Goal: Information Seeking & Learning: Find specific fact

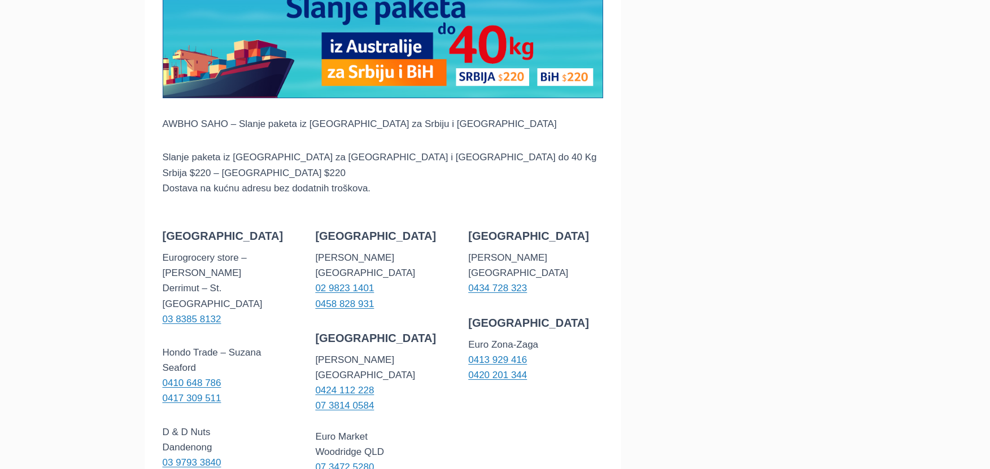
scroll to position [226, 0]
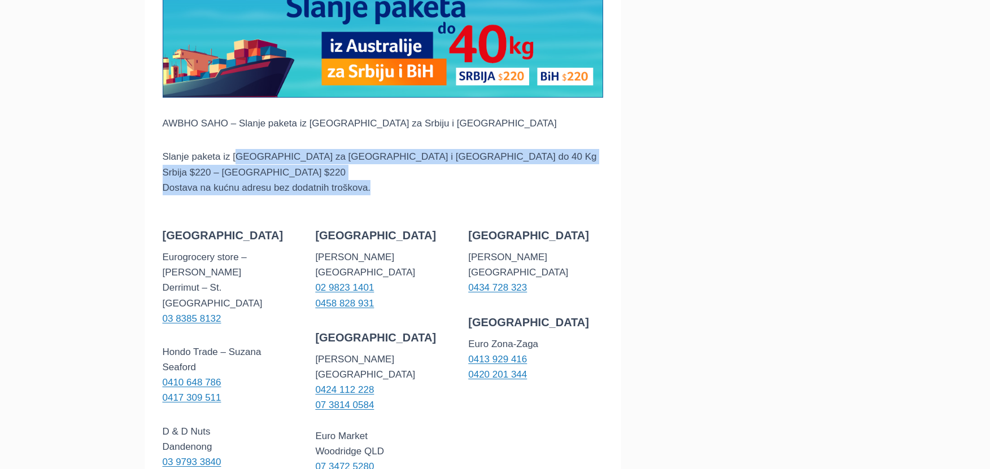
drag, startPoint x: 235, startPoint y: 162, endPoint x: 377, endPoint y: 185, distance: 144.2
click at [377, 185] on p "Slanje paketa iz [GEOGRAPHIC_DATA] za Srbiju i [GEOGRAPHIC_DATA] do 40 Kg Srbij…" at bounding box center [383, 172] width 441 height 46
drag, startPoint x: 376, startPoint y: 189, endPoint x: 166, endPoint y: 155, distance: 212.9
click at [166, 155] on p "Slanje paketa iz [GEOGRAPHIC_DATA] za Srbiju i [GEOGRAPHIC_DATA] do 40 Kg Srbij…" at bounding box center [383, 172] width 441 height 46
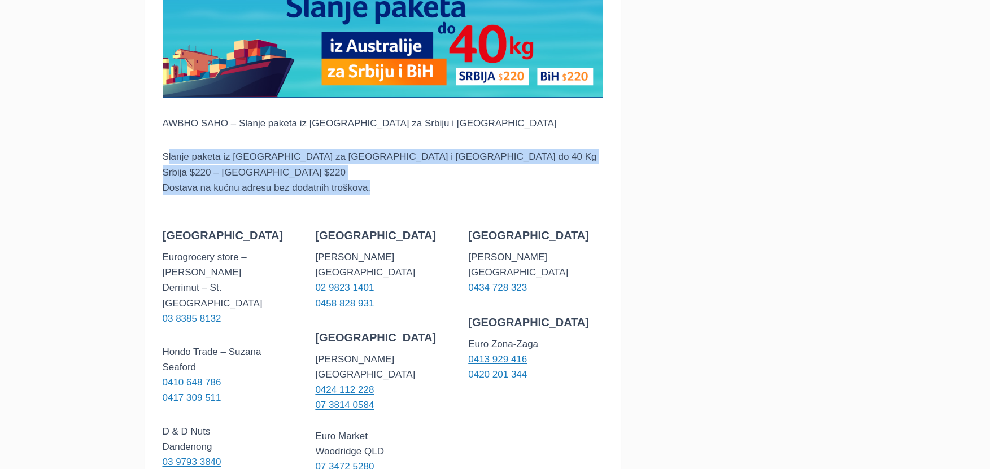
click at [151, 192] on div "AWBHO SAHO AWBHO SAHO – Slanje paketa iz [GEOGRAPHIC_DATA] za [GEOGRAPHIC_DATA]…" at bounding box center [383, 398] width 477 height 994
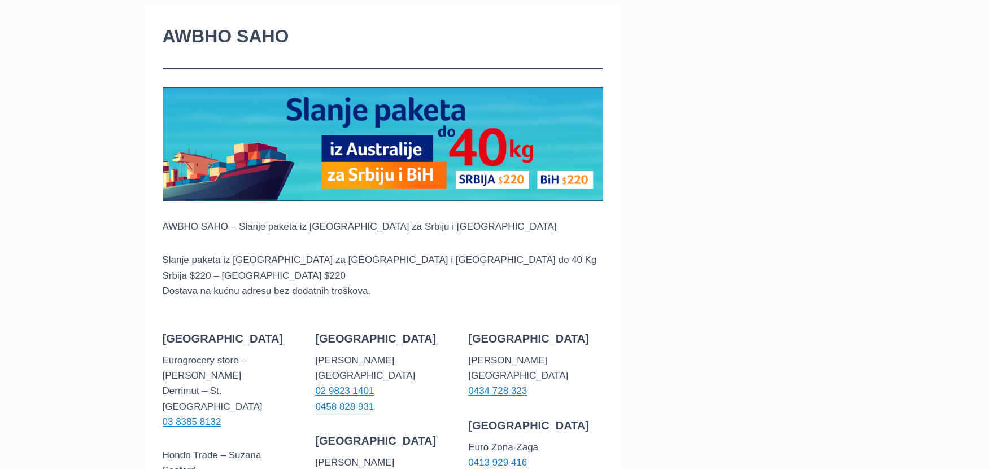
scroll to position [113, 0]
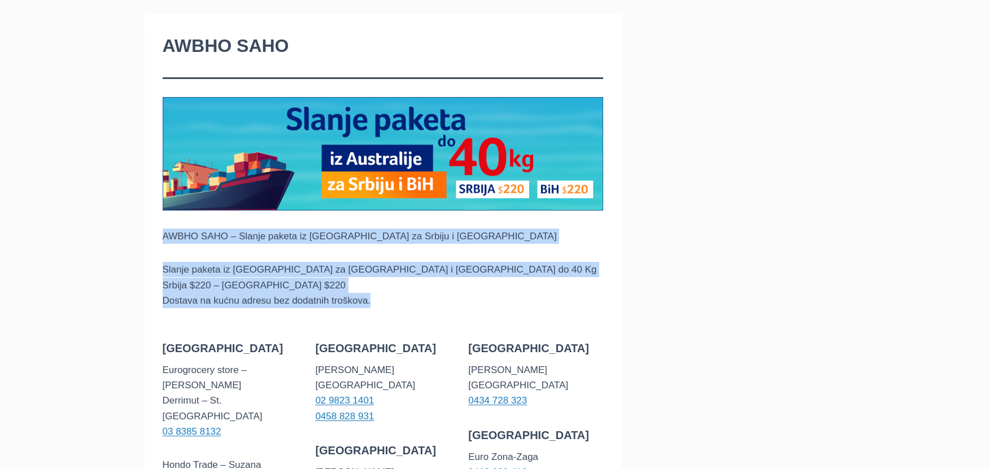
drag, startPoint x: 388, startPoint y: 299, endPoint x: 0, endPoint y: 215, distance: 396.6
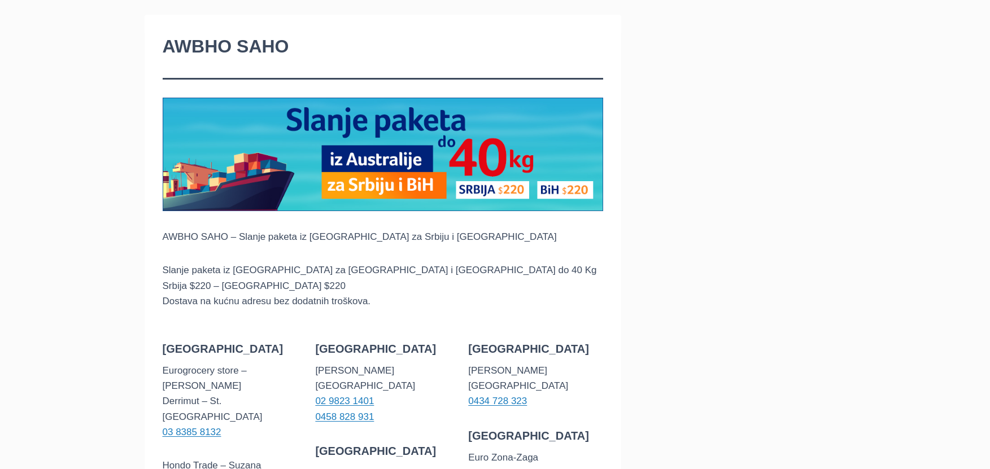
scroll to position [0, 0]
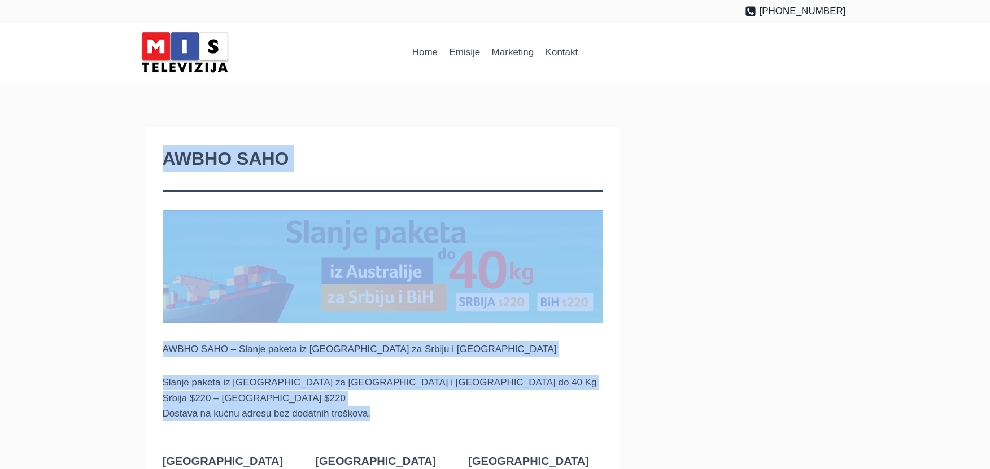
drag, startPoint x: 115, startPoint y: 95, endPoint x: 397, endPoint y: 415, distance: 425.5
click at [397, 416] on p "Slanje paketa iz [GEOGRAPHIC_DATA] za Srbiju i [GEOGRAPHIC_DATA] do 40 Kg Srbij…" at bounding box center [383, 398] width 441 height 46
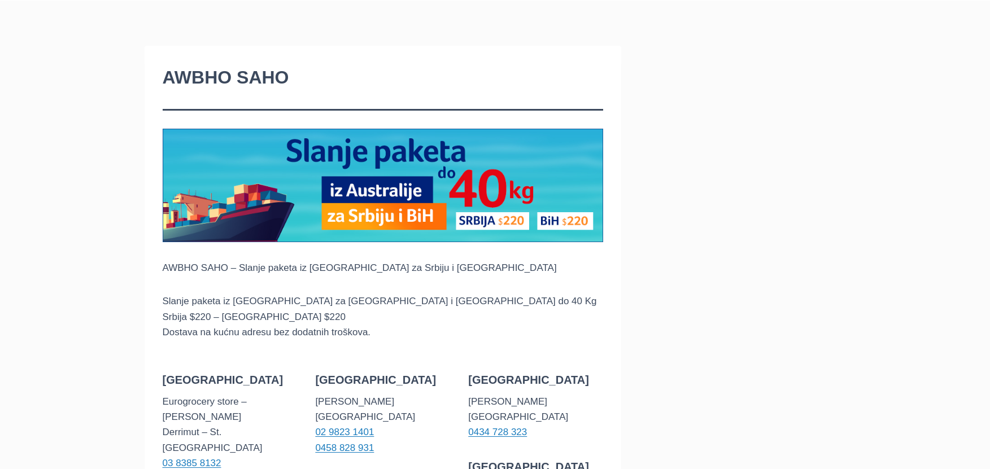
scroll to position [226, 0]
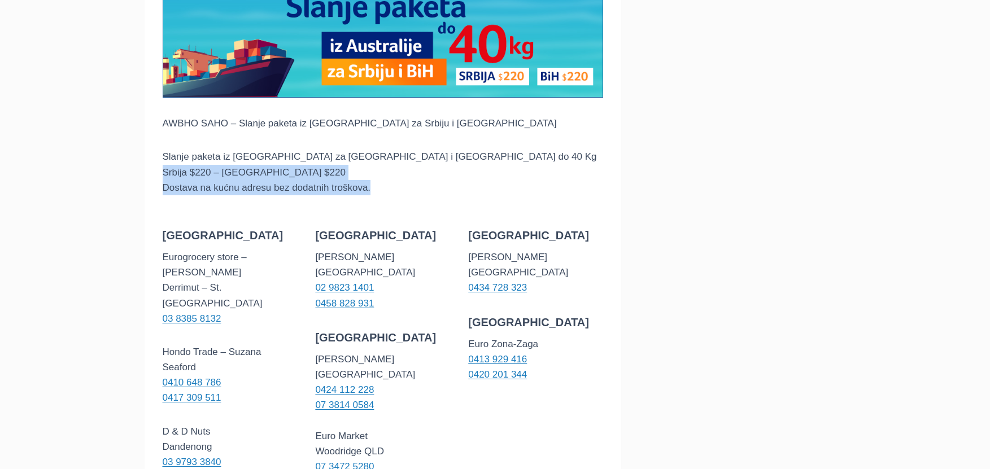
drag, startPoint x: 288, startPoint y: 171, endPoint x: 406, endPoint y: 190, distance: 120.2
click at [406, 190] on p "Slanje paketa iz [GEOGRAPHIC_DATA] za Srbiju i [GEOGRAPHIC_DATA] do 40 Kg Srbij…" at bounding box center [383, 172] width 441 height 46
click at [362, 190] on p "Slanje paketa iz [GEOGRAPHIC_DATA] za Srbiju i [GEOGRAPHIC_DATA] do 40 Kg Srbij…" at bounding box center [383, 172] width 441 height 46
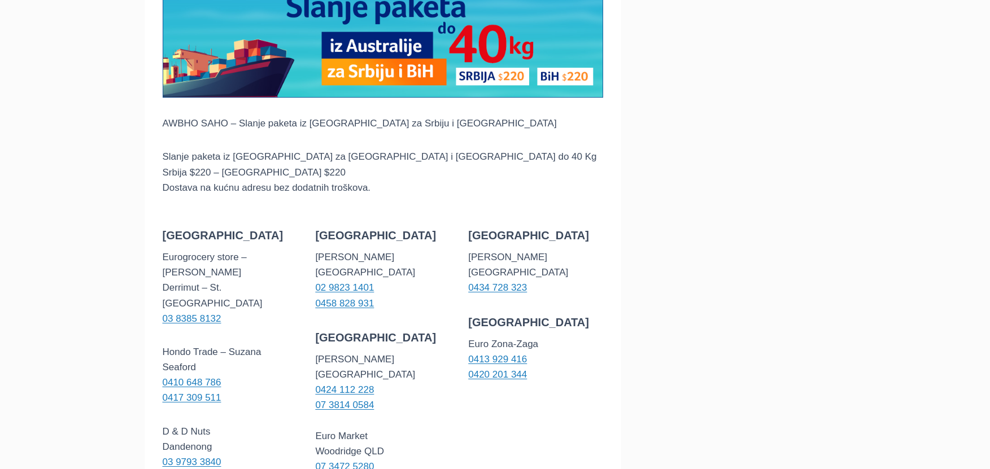
click at [395, 187] on p "Slanje paketa iz [GEOGRAPHIC_DATA] za Srbiju i [GEOGRAPHIC_DATA] do 40 Kg Srbij…" at bounding box center [383, 172] width 441 height 46
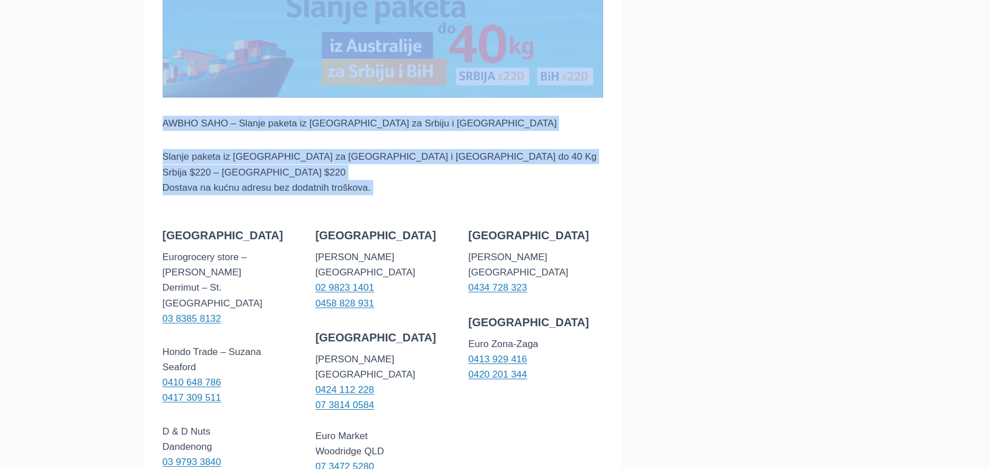
drag, startPoint x: 395, startPoint y: 187, endPoint x: 76, endPoint y: 95, distance: 332.2
click at [76, 95] on div "AWBHO SAHO AWBHO SAHO – Slanje paketa iz [GEOGRAPHIC_DATA] za [GEOGRAPHIC_DATA]…" at bounding box center [495, 398] width 990 height 994
click at [94, 128] on div "AWBHO SAHO AWBHO SAHO – Slanje paketa iz [GEOGRAPHIC_DATA] za [GEOGRAPHIC_DATA]…" at bounding box center [495, 398] width 990 height 994
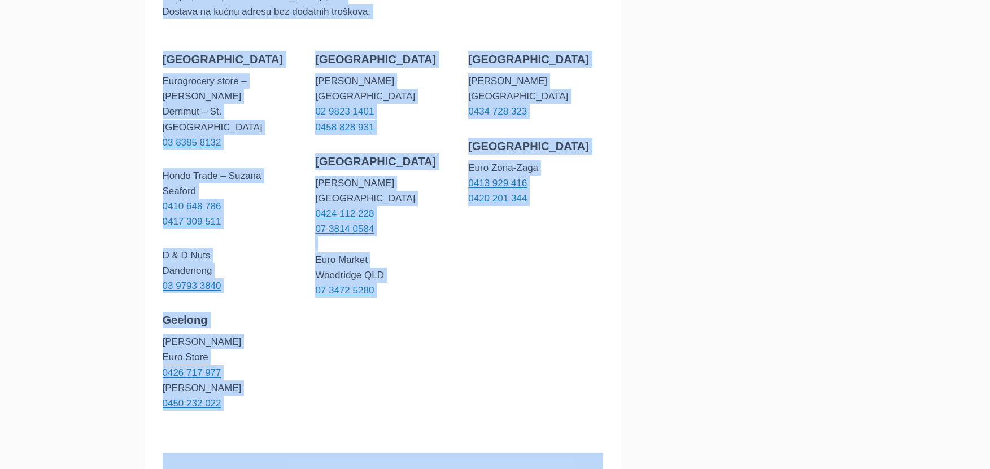
scroll to position [411, 0]
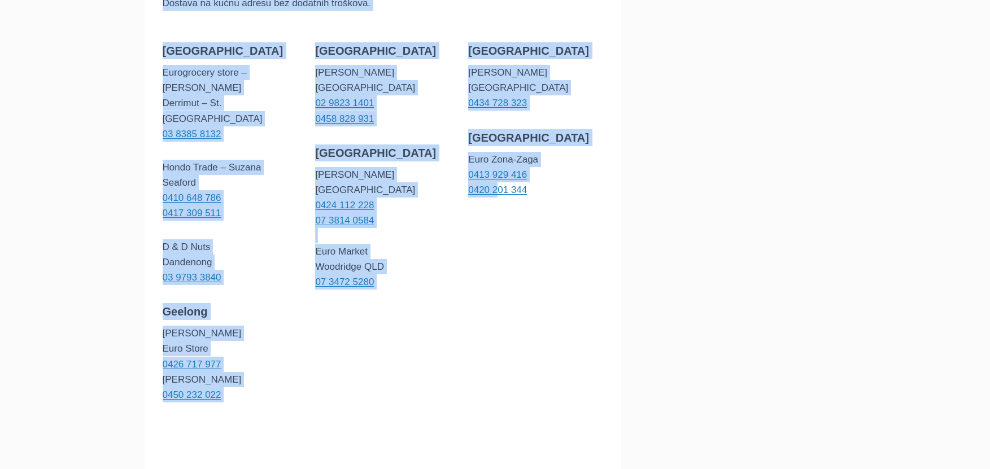
drag, startPoint x: 108, startPoint y: 119, endPoint x: 499, endPoint y: 253, distance: 413.6
click at [499, 253] on main "AWBHO SAHO AWBHO SAHO – Slanje paketa iz [GEOGRAPHIC_DATA] za [GEOGRAPHIC_DATA]…" at bounding box center [495, 213] width 990 height 1085
click at [499, 253] on div "[GEOGRAPHIC_DATA] [PERSON_NAME] Beechboro 0434 728 323 [GEOGRAPHIC_DATA] Euro Z…" at bounding box center [535, 222] width 135 height 360
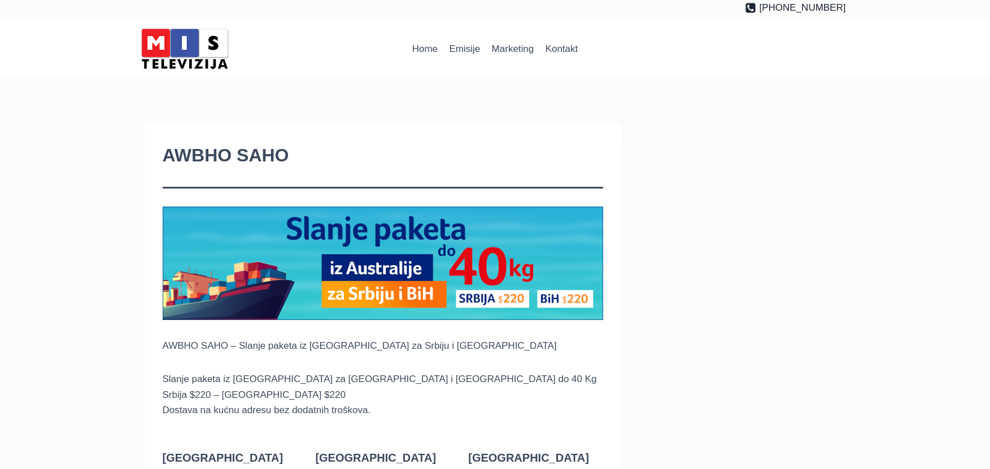
scroll to position [0, 0]
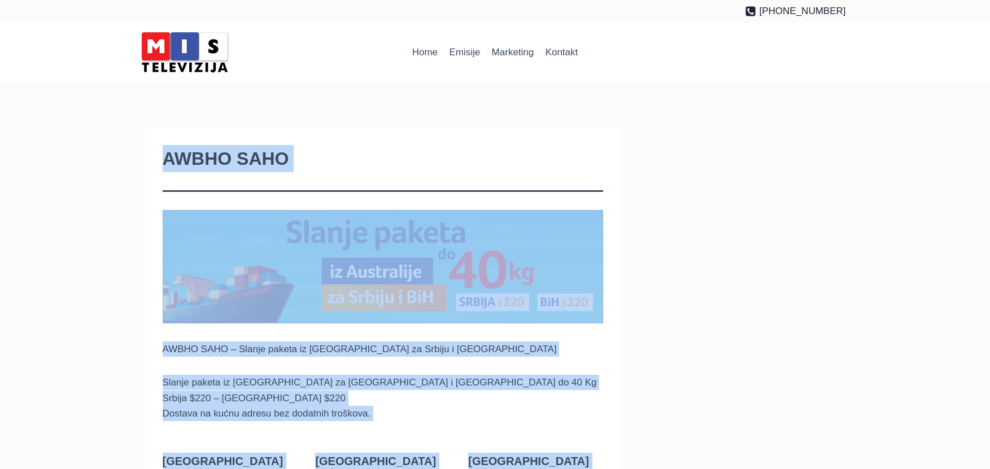
drag, startPoint x: 95, startPoint y: 98, endPoint x: 715, endPoint y: 197, distance: 627.0
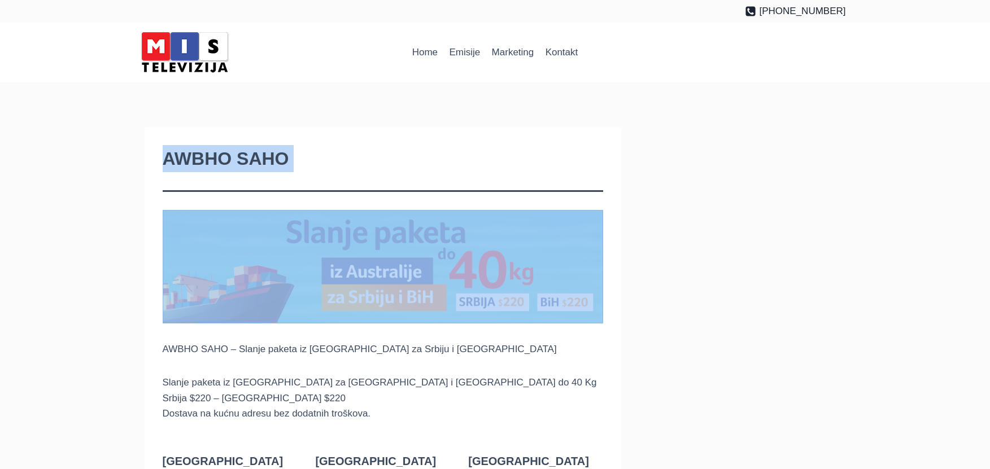
drag, startPoint x: 56, startPoint y: 163, endPoint x: 89, endPoint y: 287, distance: 128.4
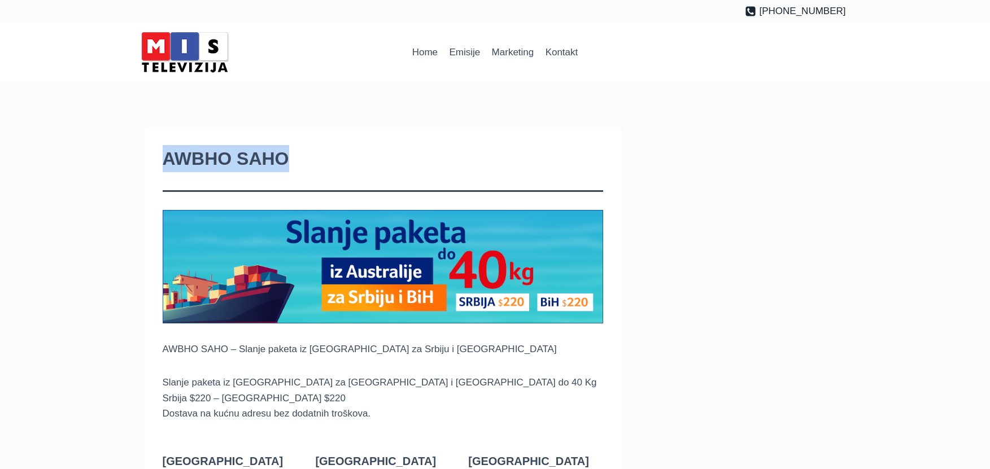
drag, startPoint x: 76, startPoint y: 172, endPoint x: 52, endPoint y: 156, distance: 28.7
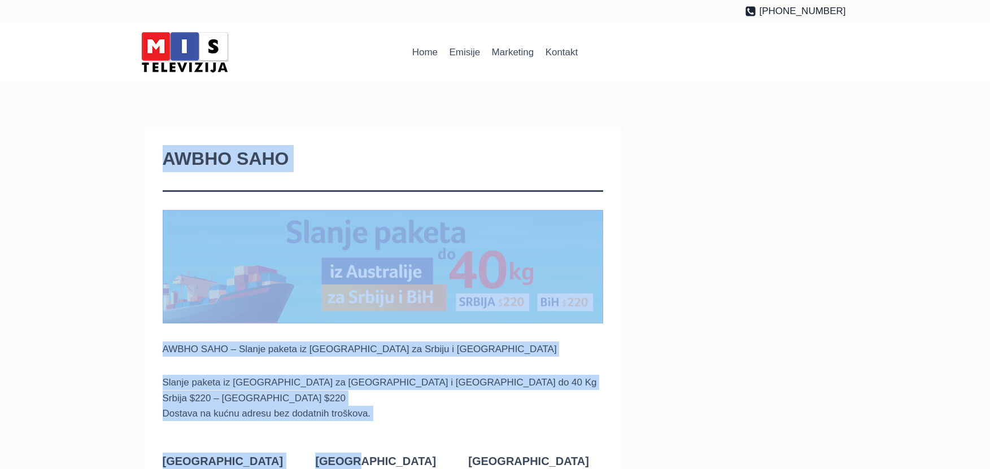
drag, startPoint x: 109, startPoint y: 111, endPoint x: 443, endPoint y: 427, distance: 460.0
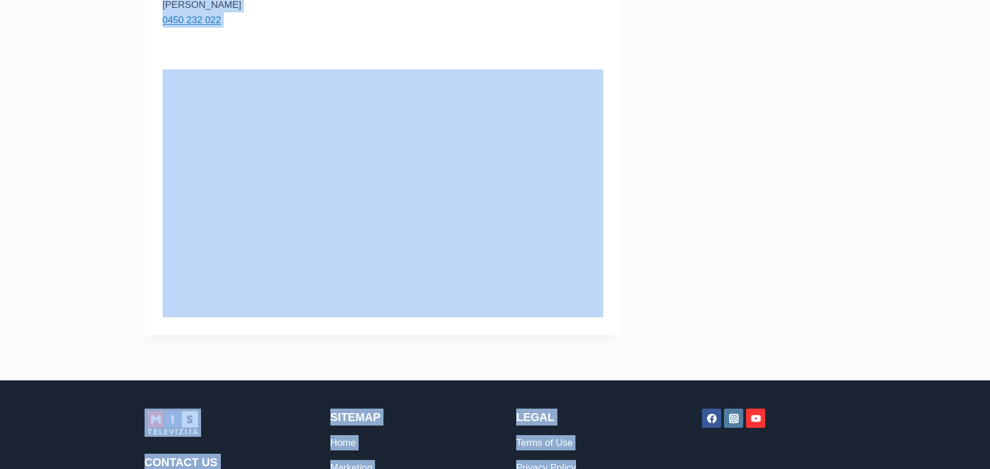
scroll to position [829, 0]
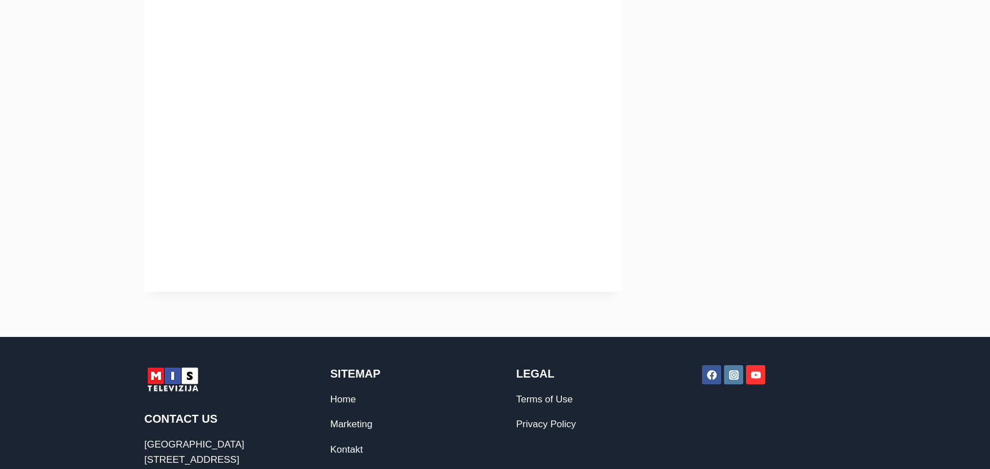
drag, startPoint x: 166, startPoint y: 151, endPoint x: 624, endPoint y: 137, distance: 458.4
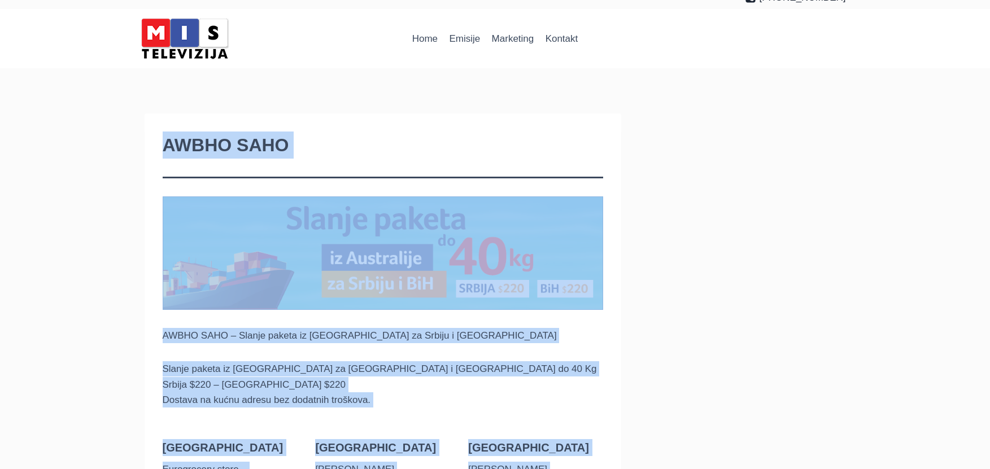
scroll to position [0, 0]
